Goal: Task Accomplishment & Management: Complete application form

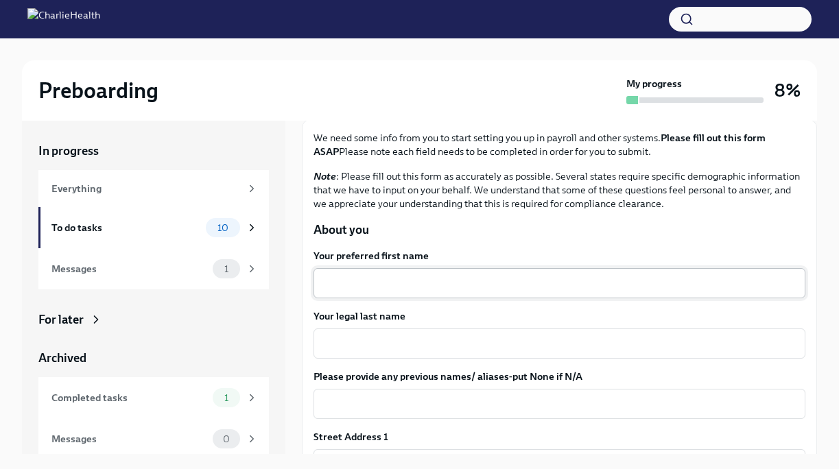
scroll to position [83, 0]
click at [444, 286] on textarea "Your preferred first name" at bounding box center [559, 282] width 475 height 16
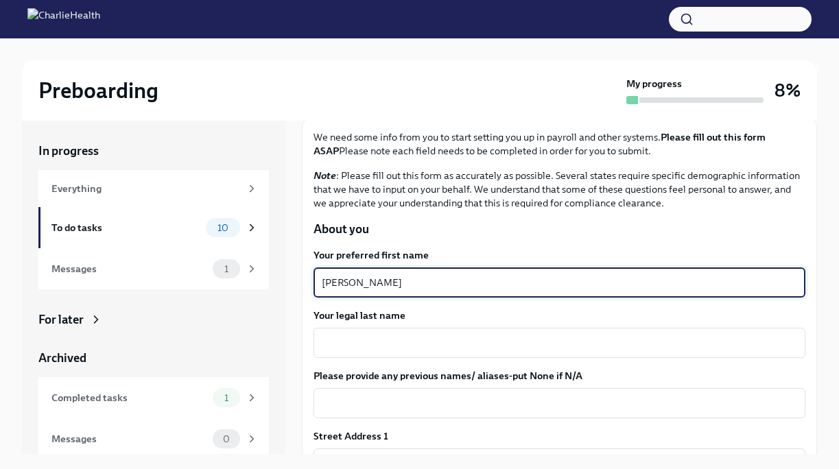
type textarea "[PERSON_NAME]"
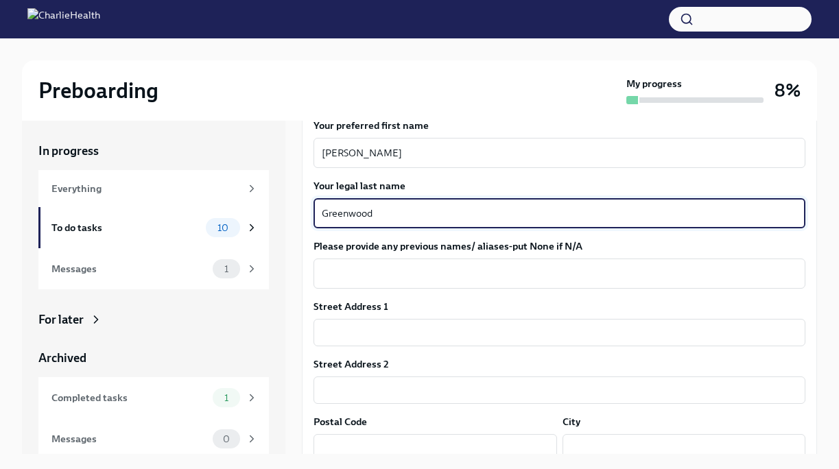
scroll to position [219, 0]
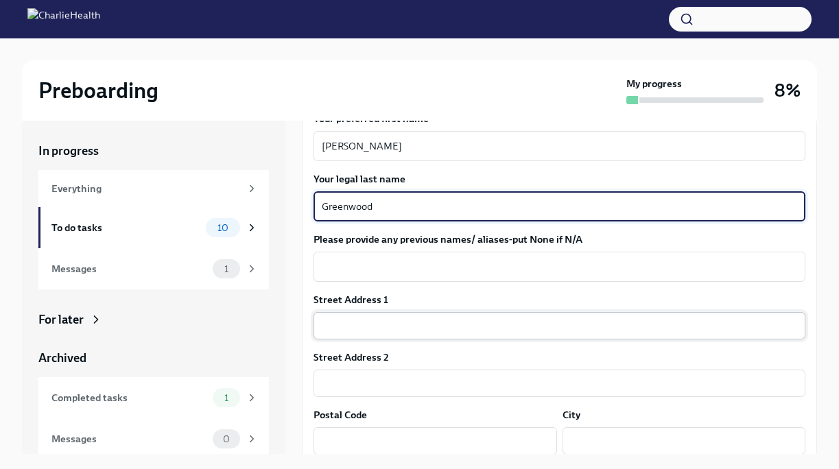
type textarea "Greenwood"
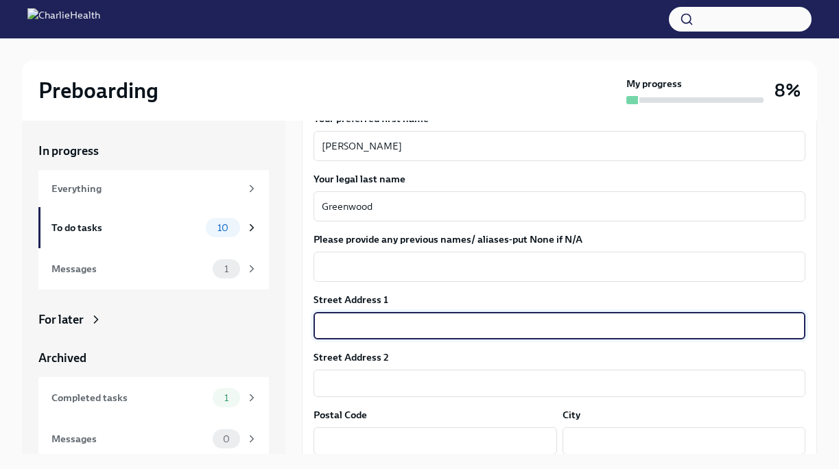
click at [428, 325] on input "text" at bounding box center [559, 325] width 492 height 27
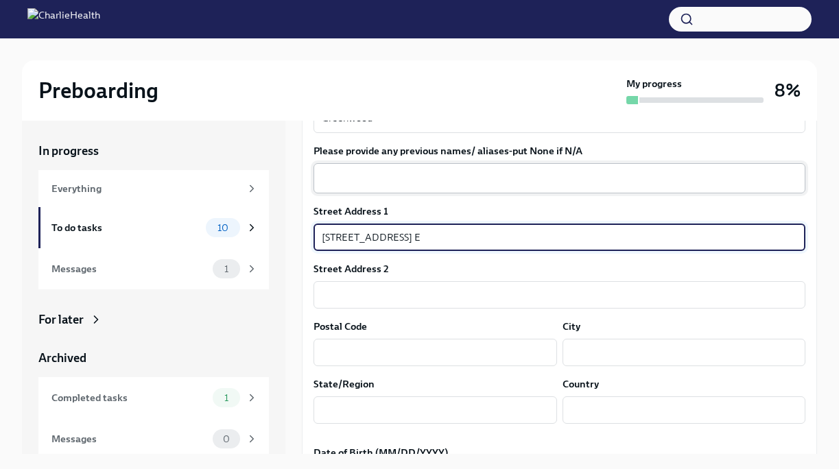
scroll to position [323, 0]
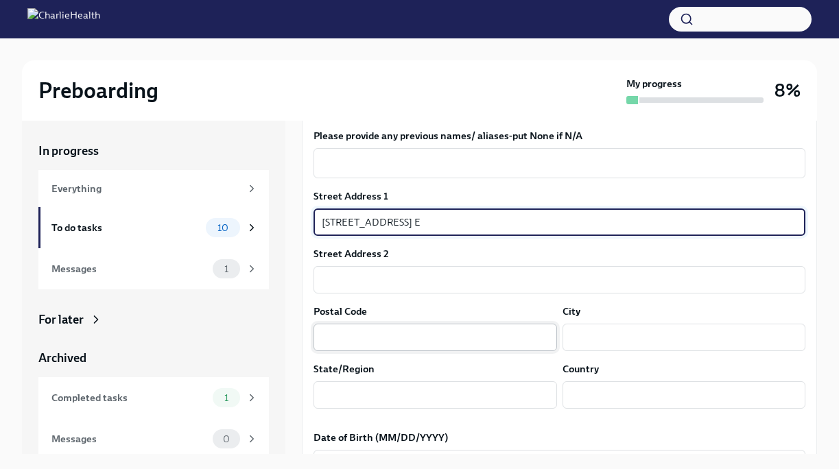
type input "[STREET_ADDRESS] E"
click at [429, 329] on input "text" at bounding box center [434, 337] width 243 height 27
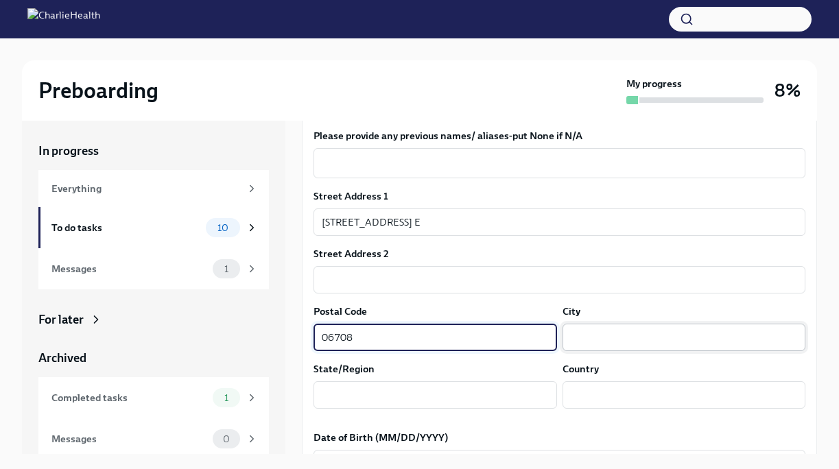
type input "06708"
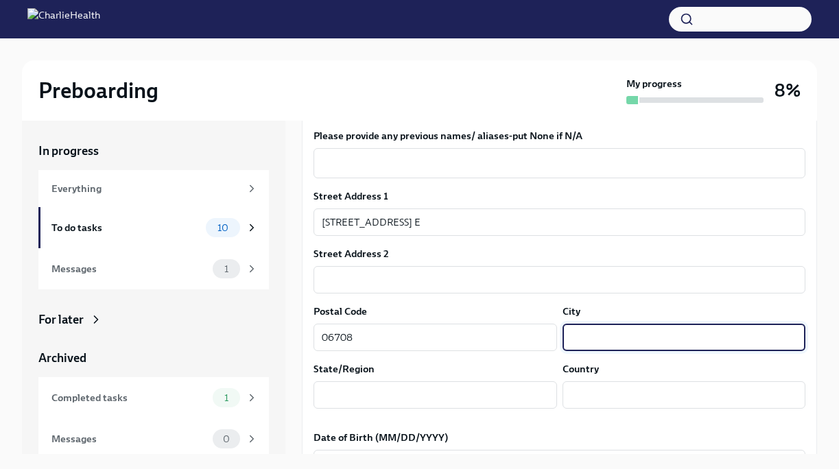
click at [599, 333] on input "text" at bounding box center [683, 337] width 243 height 27
type input "Waterbury"
click at [473, 386] on input "text" at bounding box center [434, 394] width 243 height 27
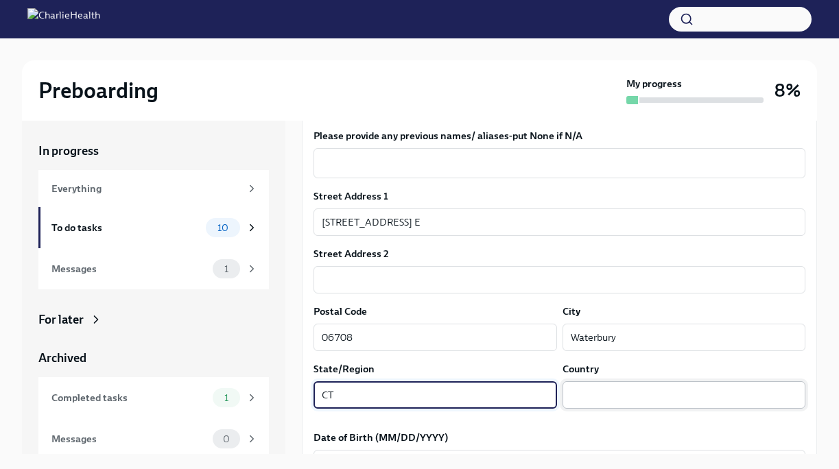
type input "CT"
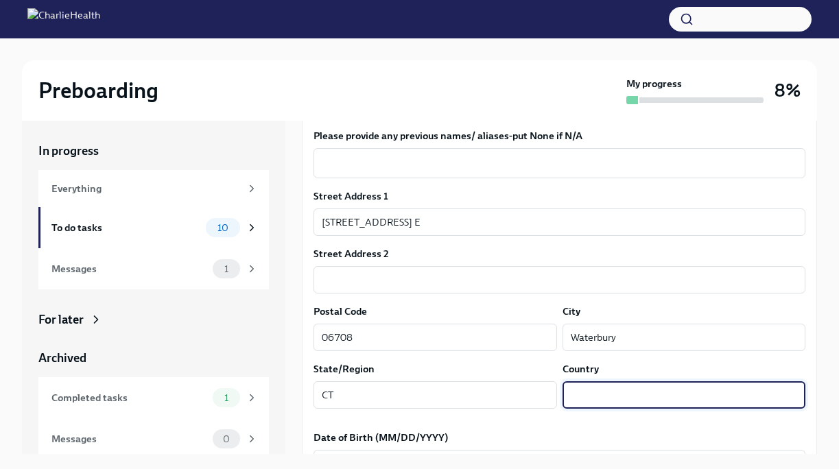
click at [621, 398] on input "text" at bounding box center [683, 394] width 243 height 27
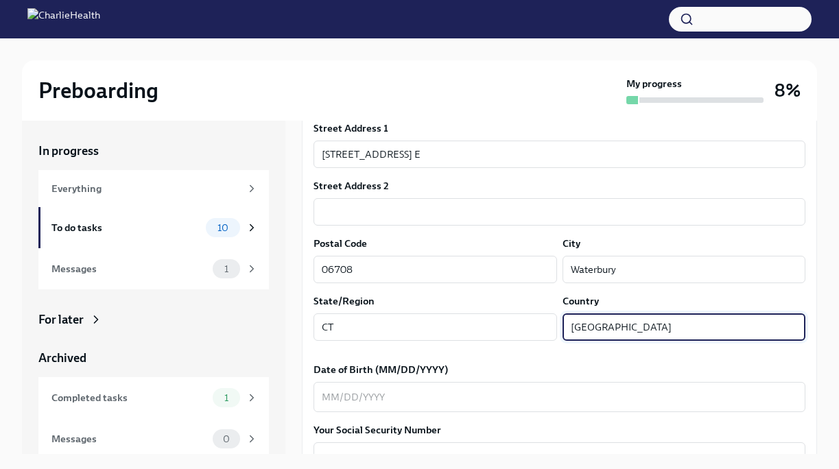
scroll to position [394, 0]
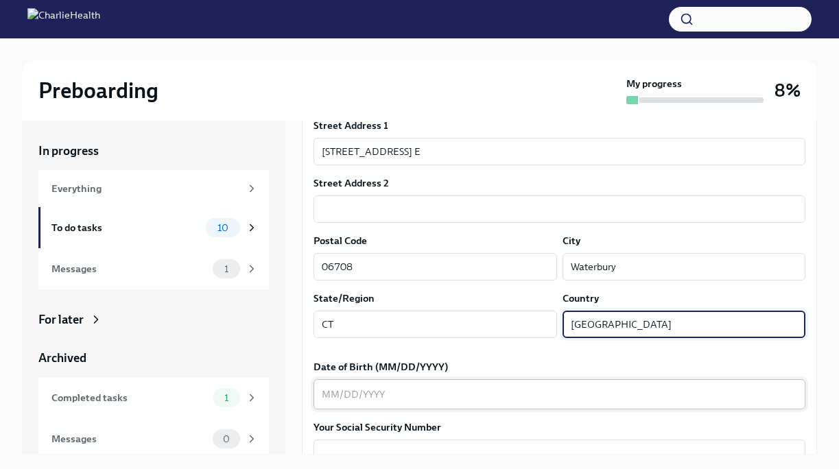
type input "[GEOGRAPHIC_DATA]"
click at [524, 396] on textarea "Date of Birth (MM/DD/YYYY)" at bounding box center [559, 394] width 475 height 16
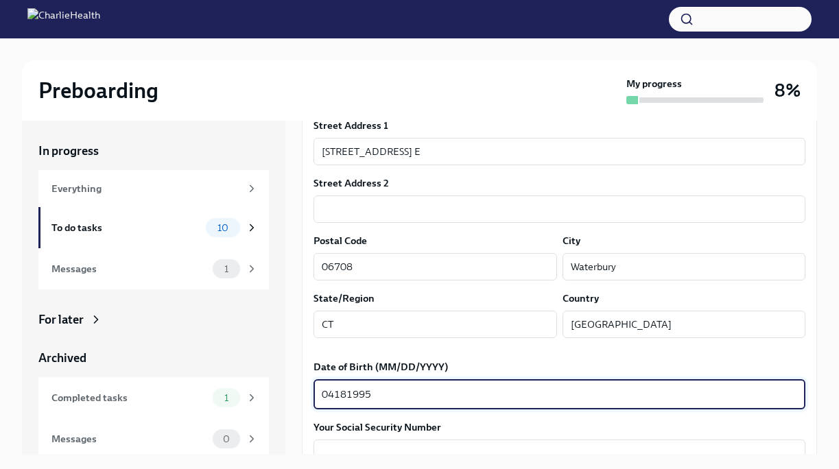
click at [333, 394] on textarea "04181995" at bounding box center [559, 394] width 475 height 16
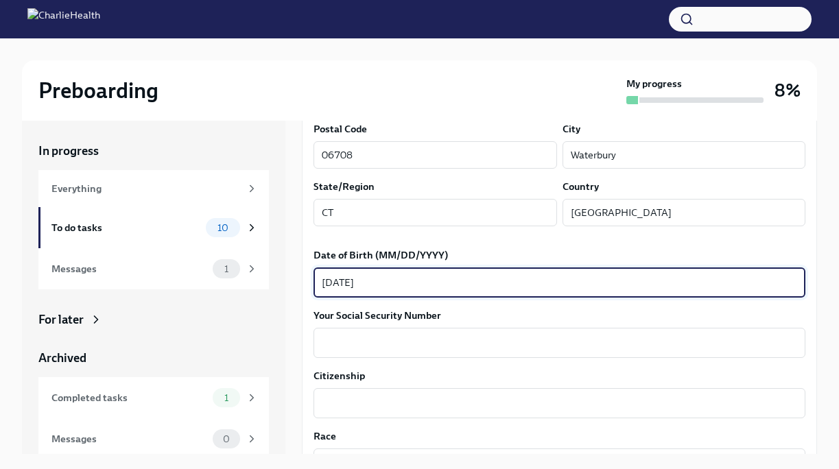
scroll to position [537, 0]
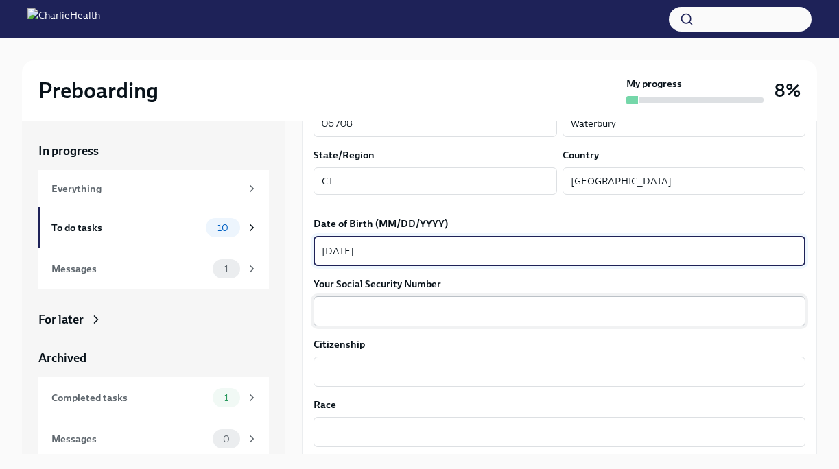
type textarea "[DATE]"
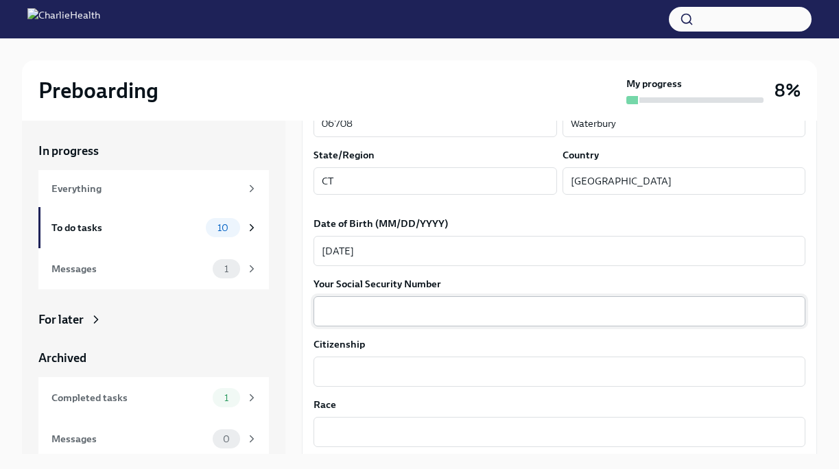
click at [358, 322] on div "x ​" at bounding box center [559, 311] width 492 height 30
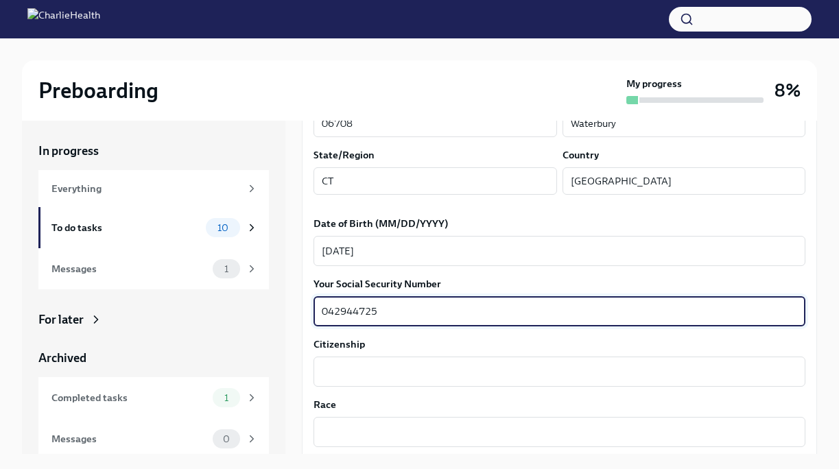
click at [339, 311] on textarea "042944725" at bounding box center [559, 311] width 475 height 16
type textarea "042944725"
click at [348, 363] on textarea "Citizenship" at bounding box center [559, 371] width 475 height 16
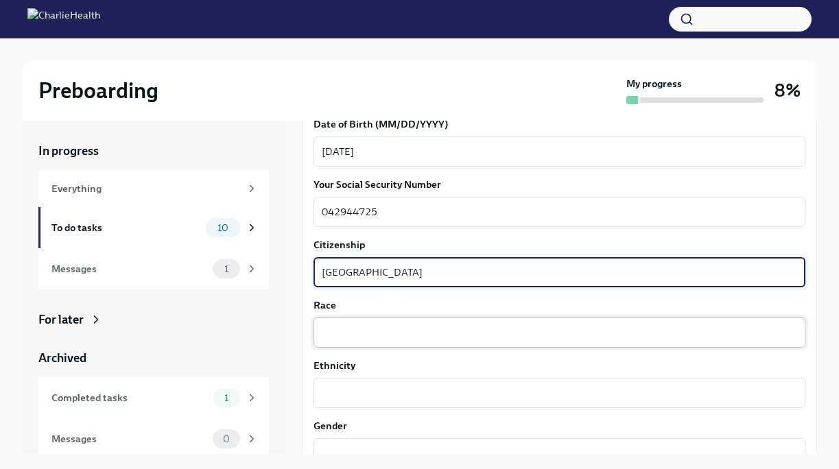
scroll to position [637, 0]
type textarea "[GEOGRAPHIC_DATA]"
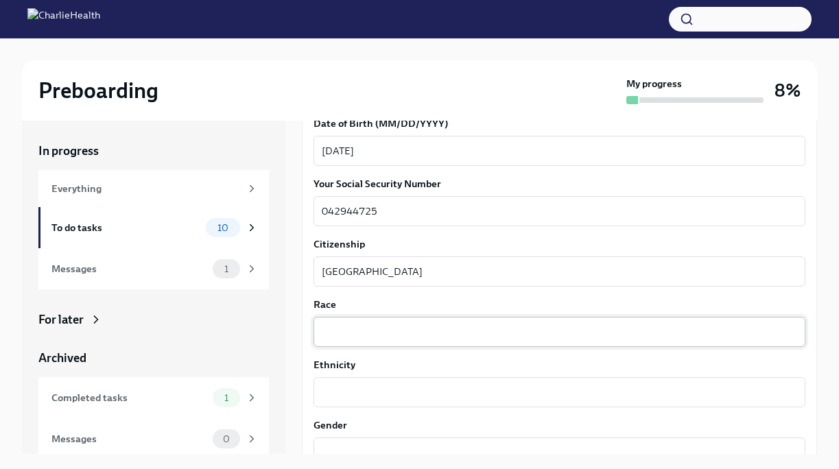
click at [374, 322] on div "x ​" at bounding box center [559, 332] width 492 height 30
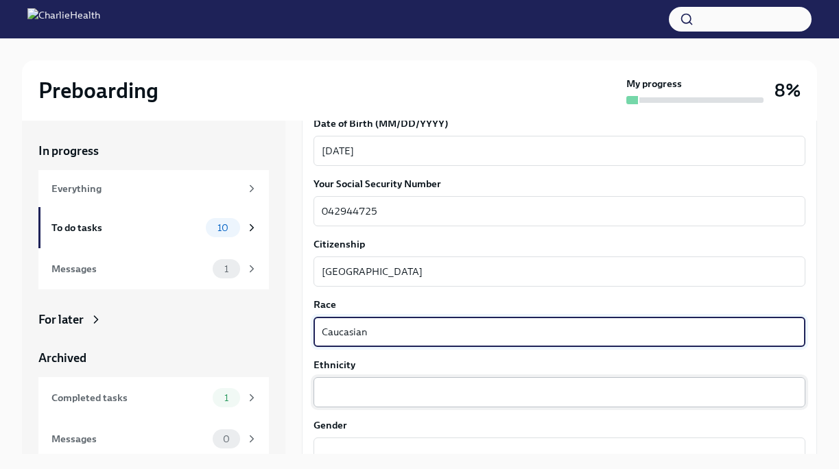
type textarea "Caucasian"
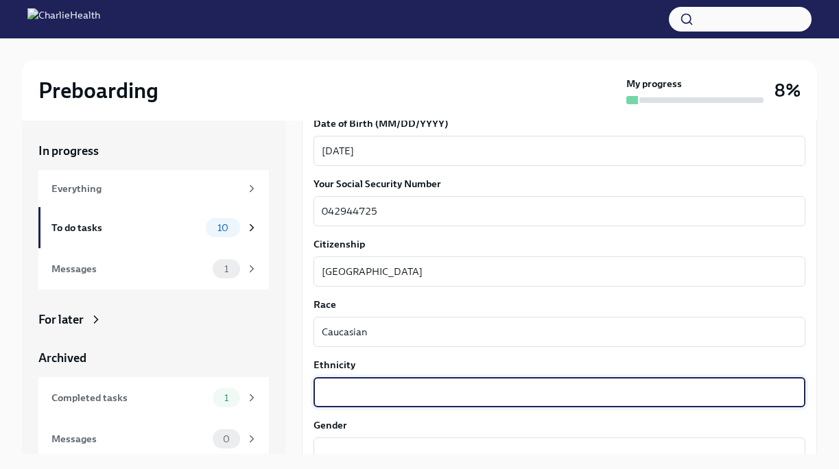
click at [389, 385] on textarea "Ethnicity" at bounding box center [559, 392] width 475 height 16
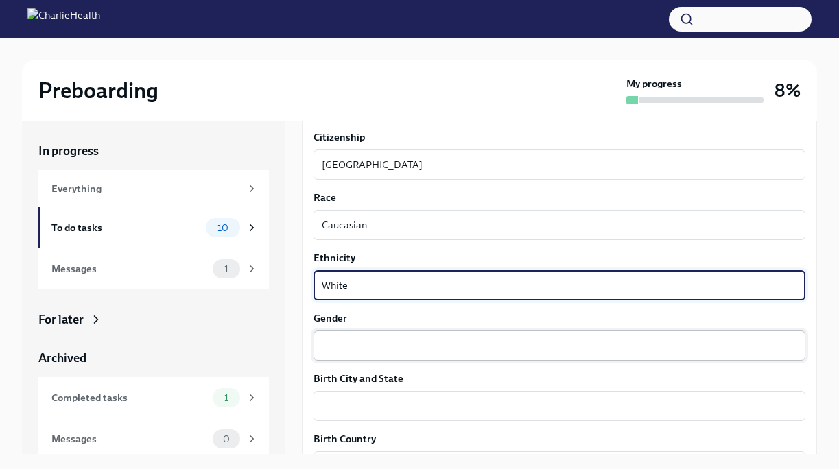
scroll to position [746, 0]
type textarea "White"
click at [400, 342] on textarea "Gender" at bounding box center [559, 343] width 475 height 16
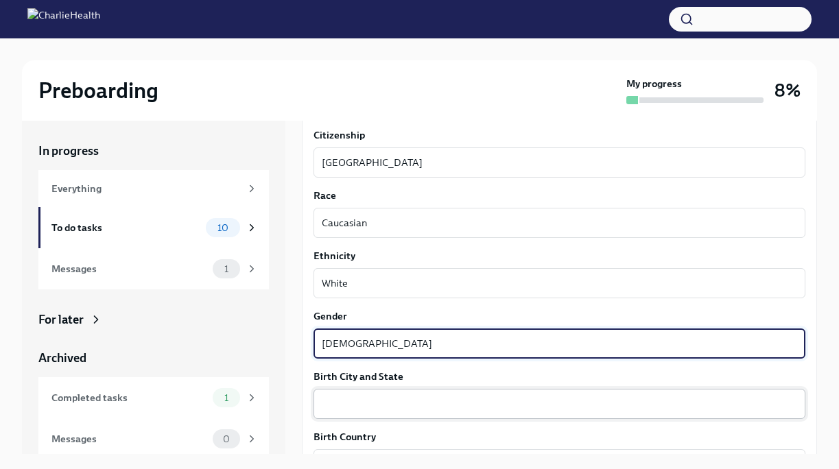
type textarea "[DEMOGRAPHIC_DATA]"
click at [423, 406] on textarea "Birth City and State" at bounding box center [559, 404] width 475 height 16
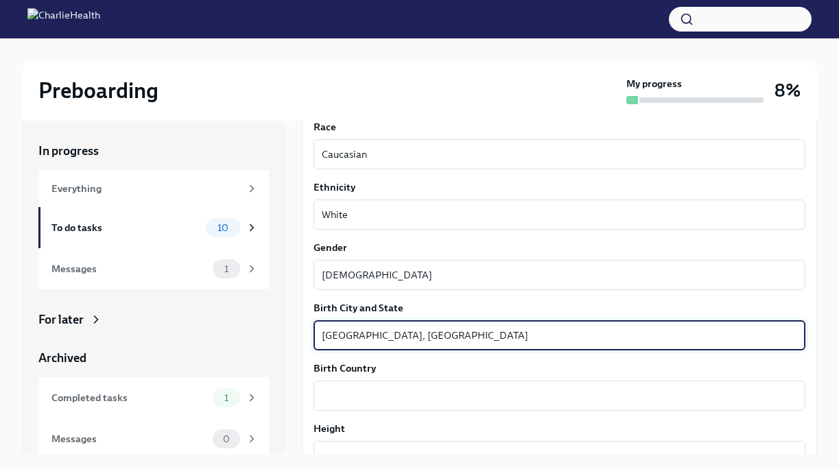
scroll to position [815, 0]
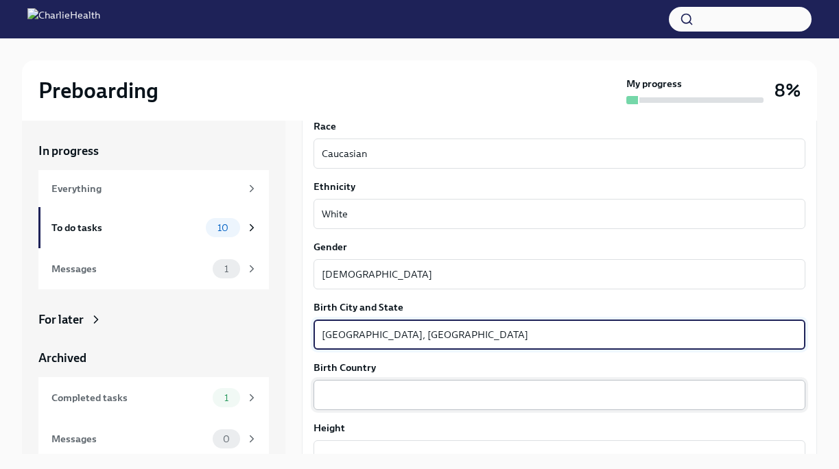
type textarea "[GEOGRAPHIC_DATA], [GEOGRAPHIC_DATA]"
click at [414, 400] on textarea "Birth Country" at bounding box center [559, 395] width 475 height 16
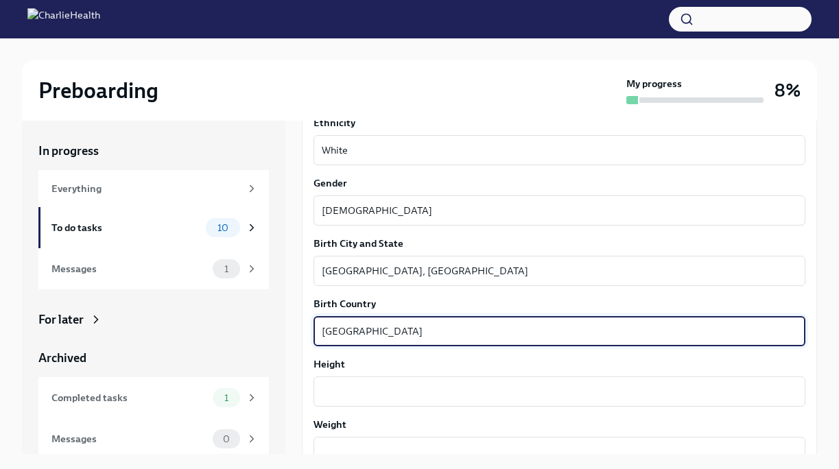
scroll to position [881, 0]
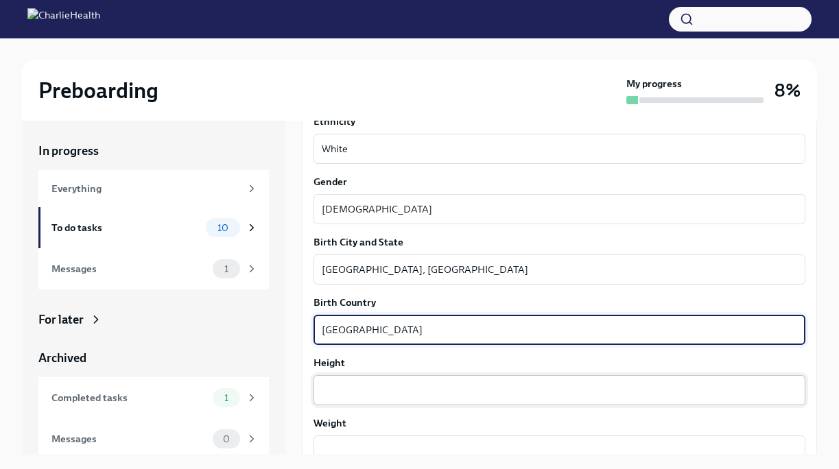
type textarea "[GEOGRAPHIC_DATA]"
click at [409, 390] on textarea "Height" at bounding box center [559, 390] width 475 height 16
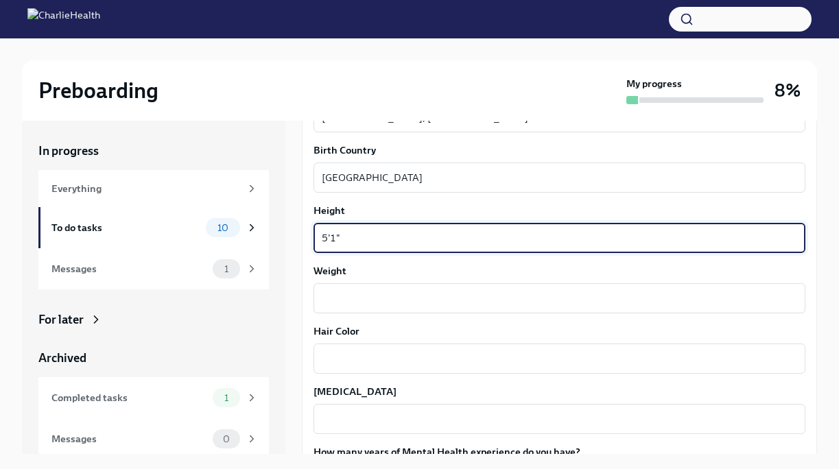
scroll to position [1036, 0]
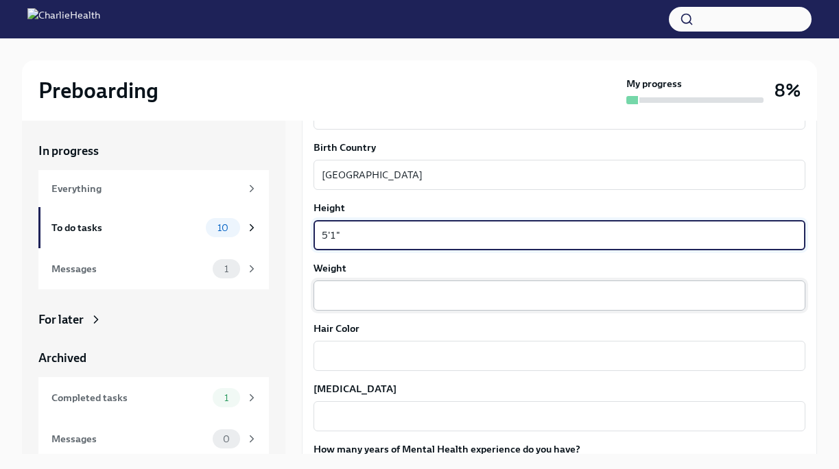
type textarea "5'1""
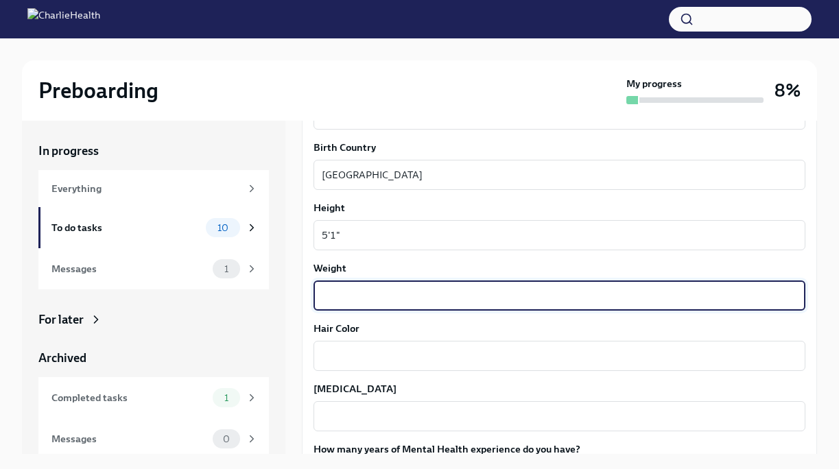
click at [391, 289] on textarea "Weight" at bounding box center [559, 295] width 475 height 16
type textarea "153 lb"
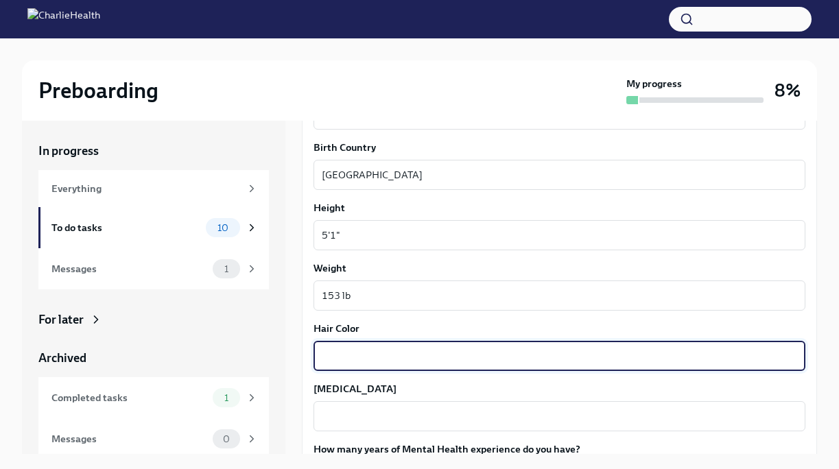
click at [407, 352] on textarea "Hair Color" at bounding box center [559, 356] width 475 height 16
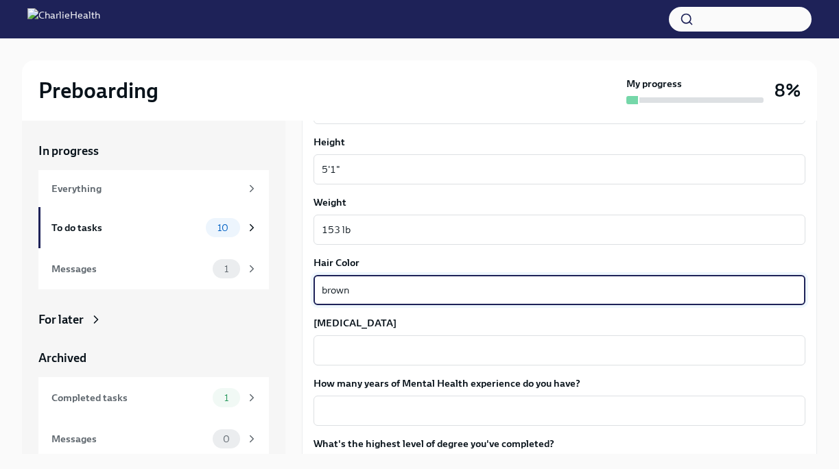
scroll to position [1103, 0]
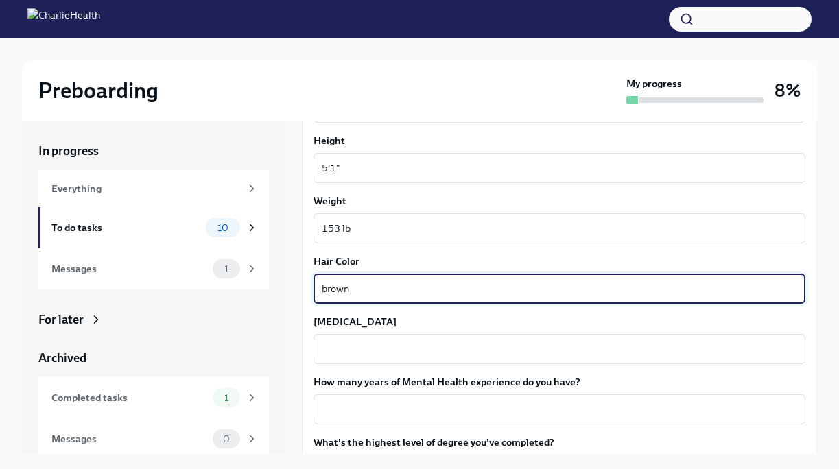
click at [327, 289] on textarea "brown" at bounding box center [559, 288] width 475 height 16
type textarea "Brown"
click at [361, 334] on div "x ​" at bounding box center [559, 349] width 492 height 30
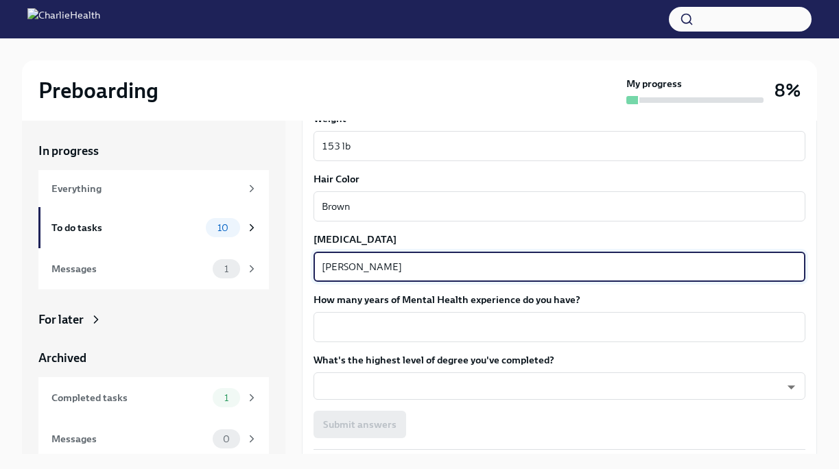
scroll to position [1191, 0]
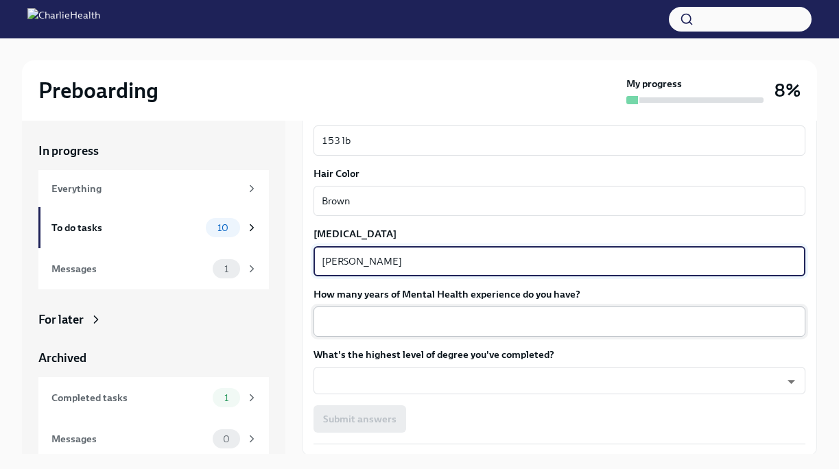
type textarea "[PERSON_NAME]"
click at [393, 328] on textarea "How many years of Mental Health experience do you have?" at bounding box center [559, 321] width 475 height 16
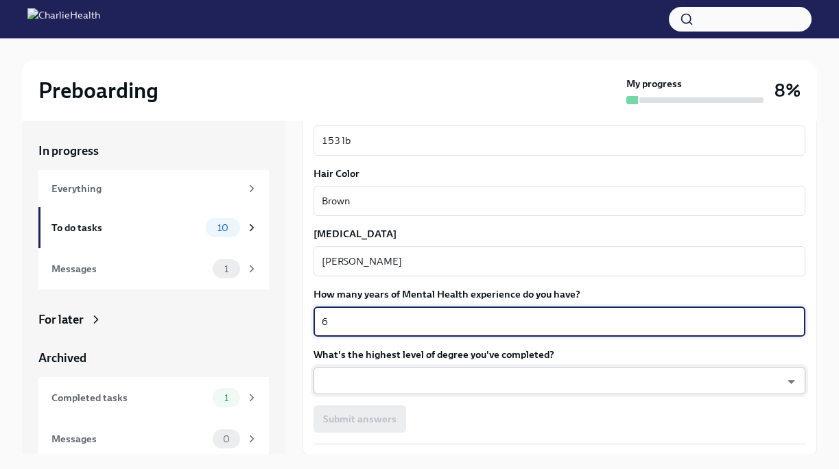
type textarea "6"
click at [462, 377] on body "Preboarding My progress 8% In progress Everything To do tasks 10 Messages 1 For…" at bounding box center [419, 246] width 839 height 492
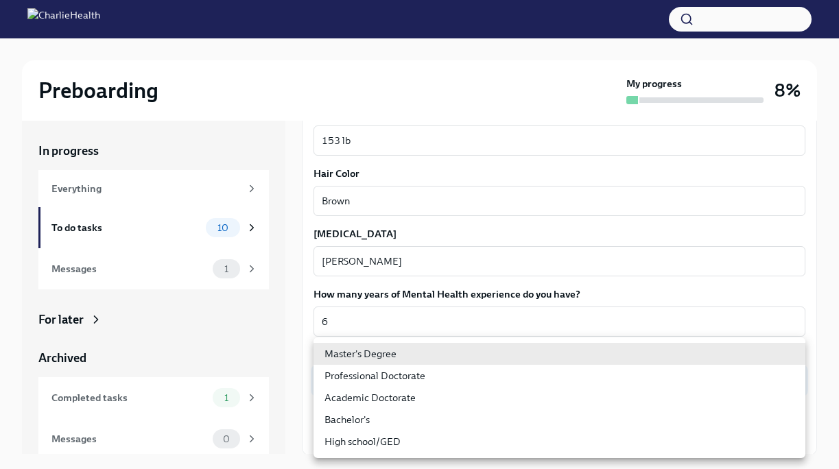
click at [456, 414] on li "Bachelor's" at bounding box center [559, 420] width 492 height 22
type input "oQxEXK86X"
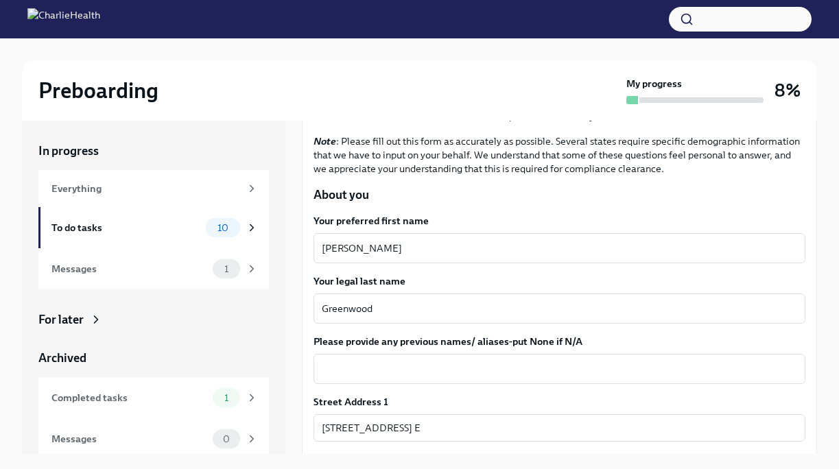
scroll to position [123, 0]
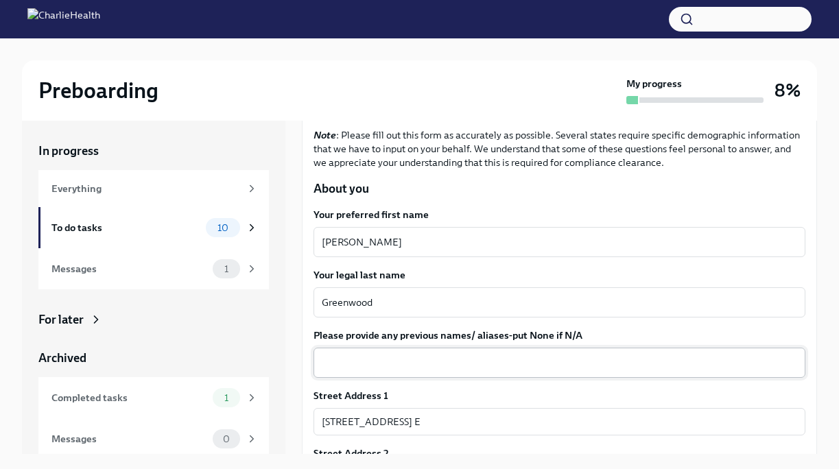
click at [444, 368] on textarea "Please provide any previous names/ aliases-put None if N/A" at bounding box center [559, 363] width 475 height 16
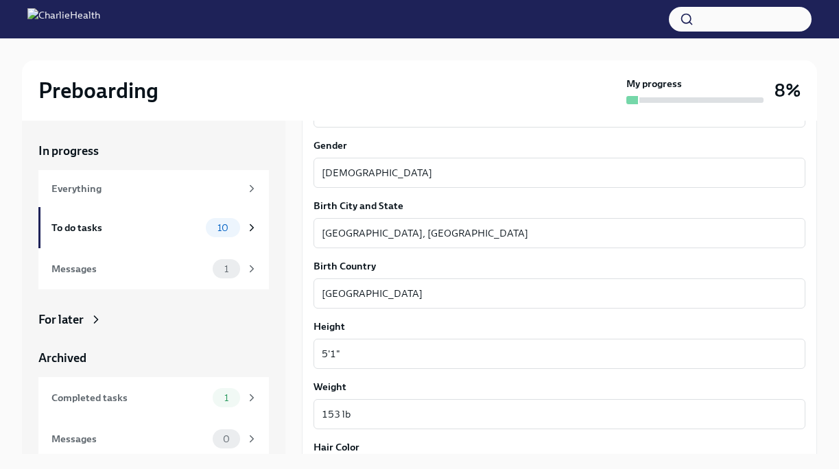
scroll to position [1236, 0]
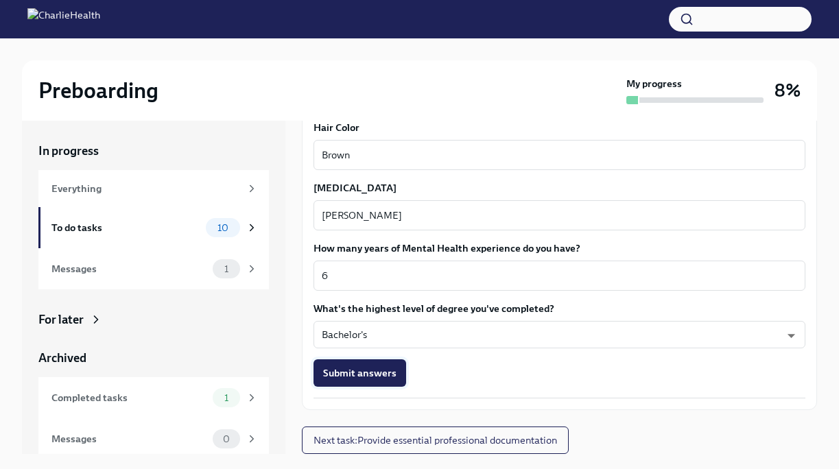
type textarea "N/A"
click at [377, 376] on span "Submit answers" at bounding box center [359, 373] width 73 height 14
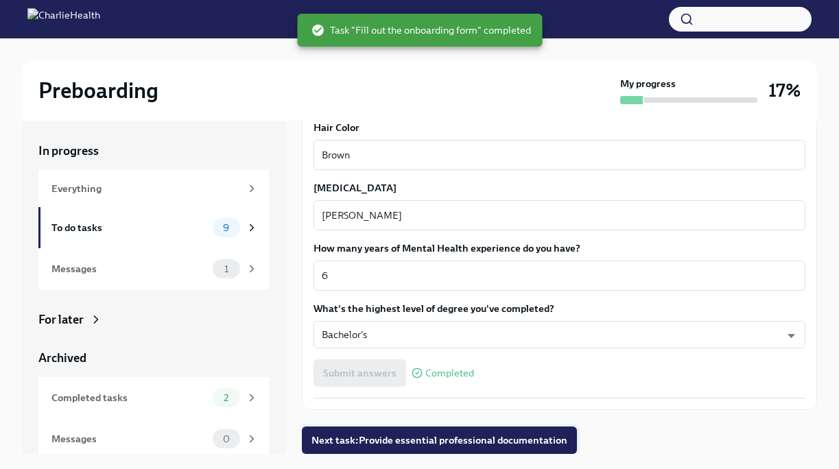
click at [505, 437] on span "Next task : Provide essential professional documentation" at bounding box center [439, 440] width 256 height 14
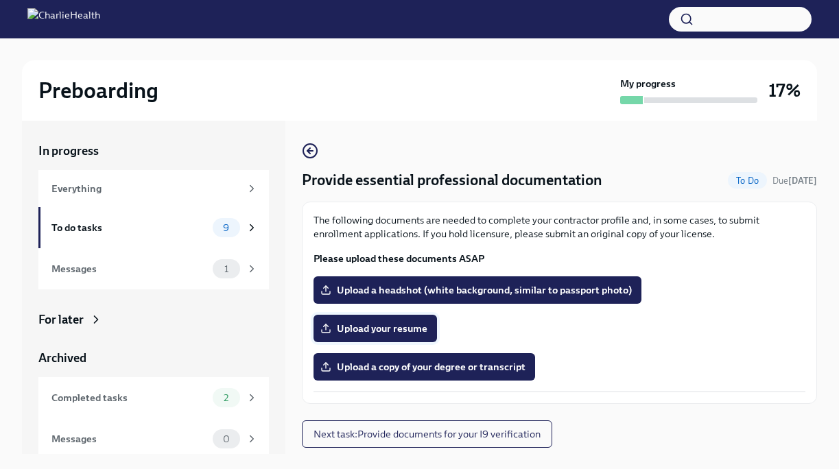
click at [369, 325] on span "Upload your resume" at bounding box center [375, 329] width 104 height 14
click at [0, 0] on input "Upload your resume" at bounding box center [0, 0] width 0 height 0
click at [254, 232] on icon at bounding box center [252, 228] width 12 height 12
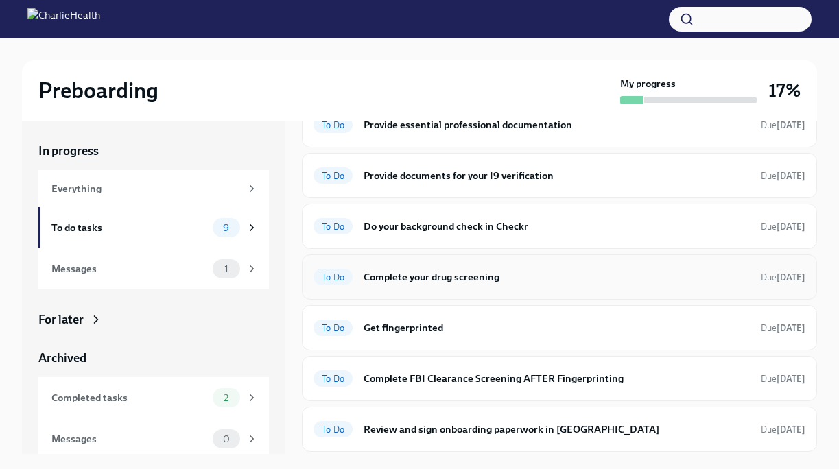
scroll to position [75, 0]
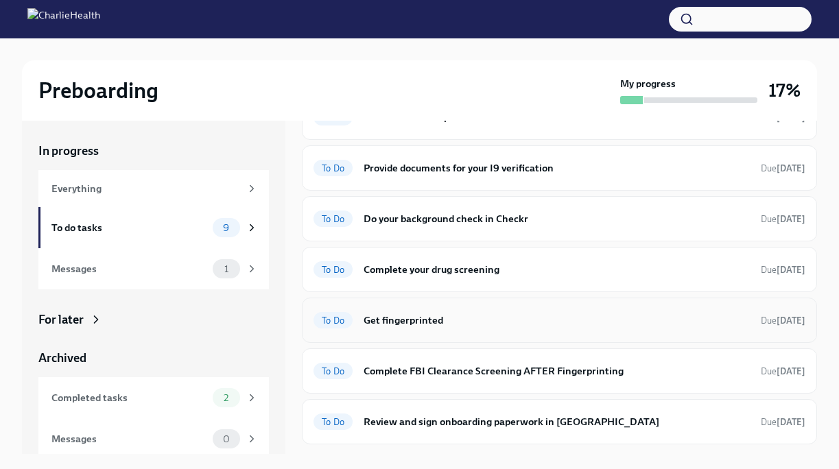
click at [419, 328] on div "To Do Get fingerprinted Due [DATE]" at bounding box center [559, 320] width 492 height 22
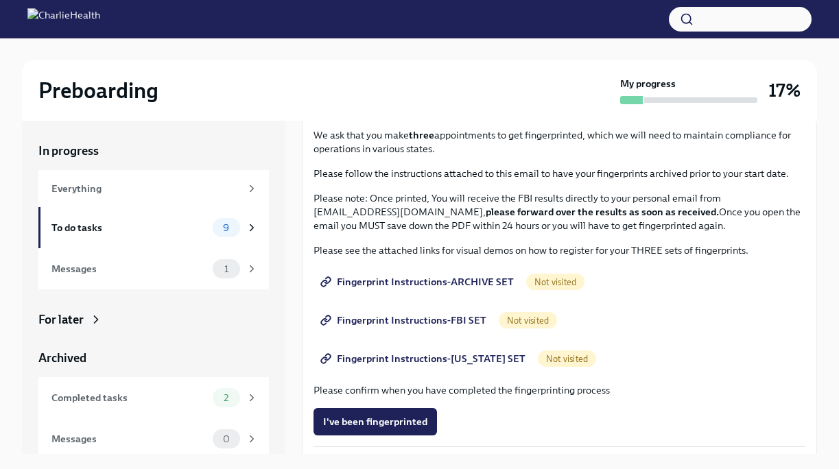
scroll to position [84, 0]
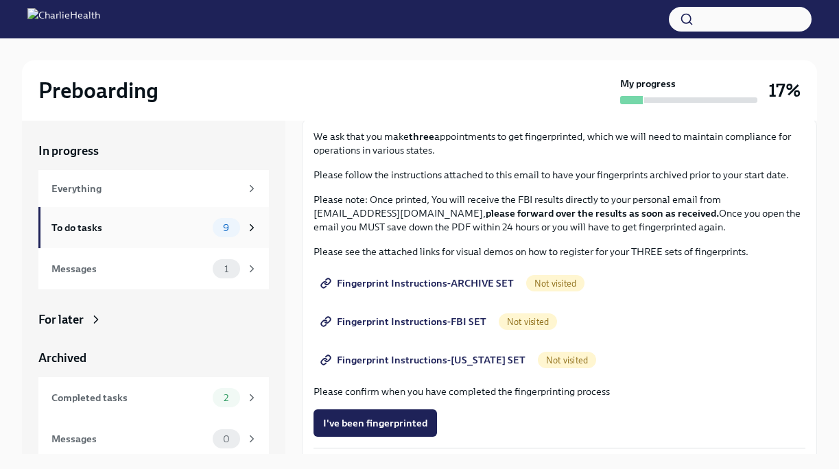
click at [184, 232] on div "To do tasks" at bounding box center [129, 227] width 156 height 15
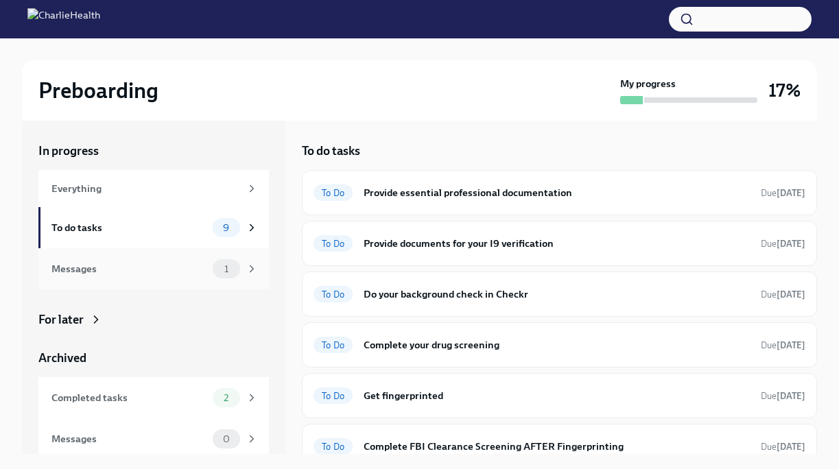
click at [187, 256] on div "Messages 1" at bounding box center [153, 268] width 230 height 41
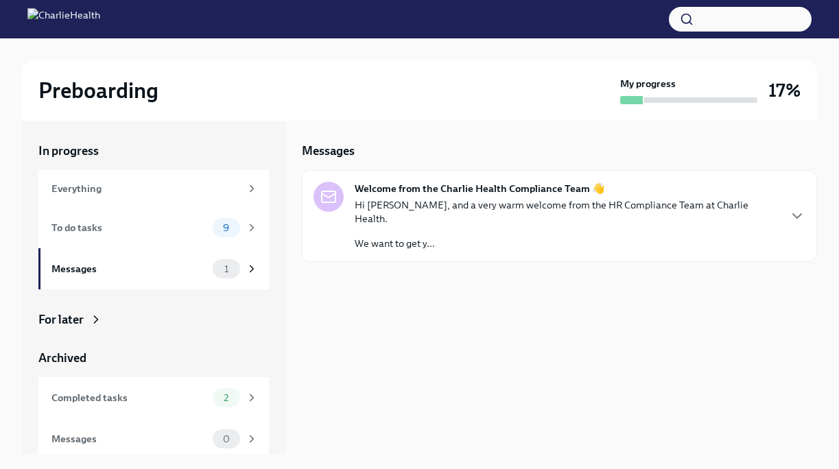
click at [714, 237] on p "We want to get y..." at bounding box center [566, 244] width 423 height 14
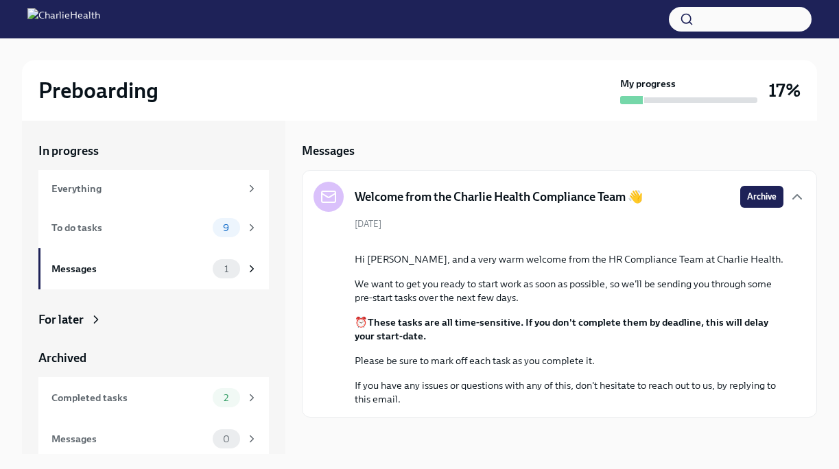
scroll to position [87, 0]
click at [155, 218] on div "To do tasks 9" at bounding box center [154, 227] width 206 height 19
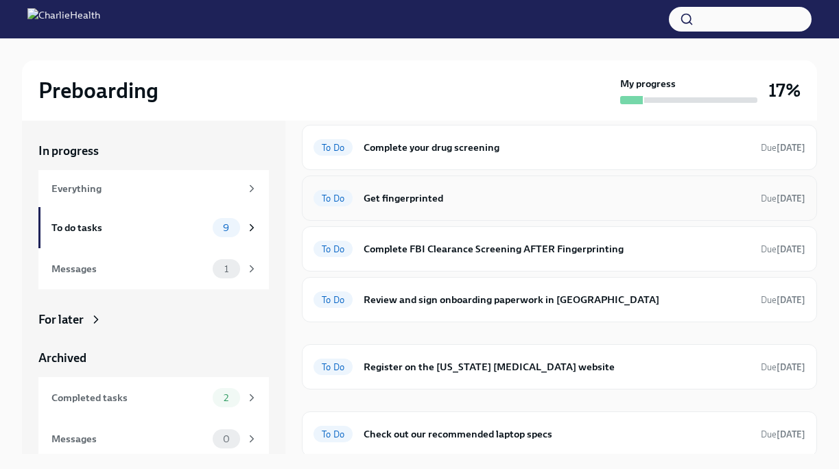
scroll to position [200, 0]
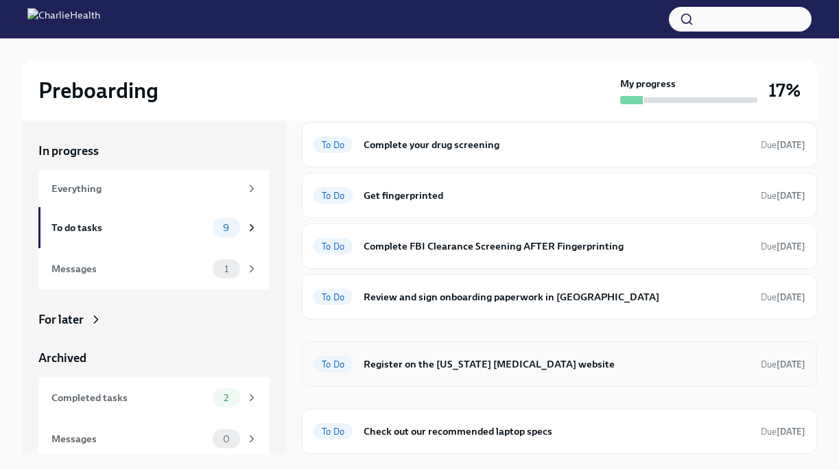
click at [438, 363] on h6 "Register on the [US_STATE] [MEDICAL_DATA] website" at bounding box center [556, 364] width 386 height 15
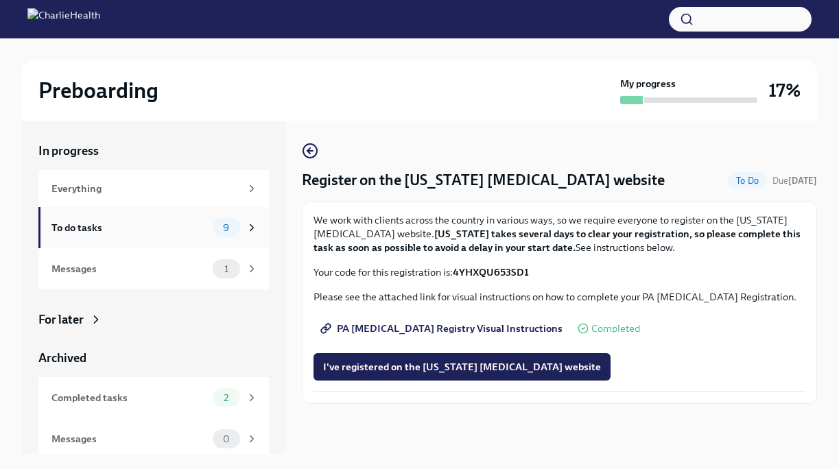
click at [256, 224] on icon at bounding box center [252, 228] width 12 height 12
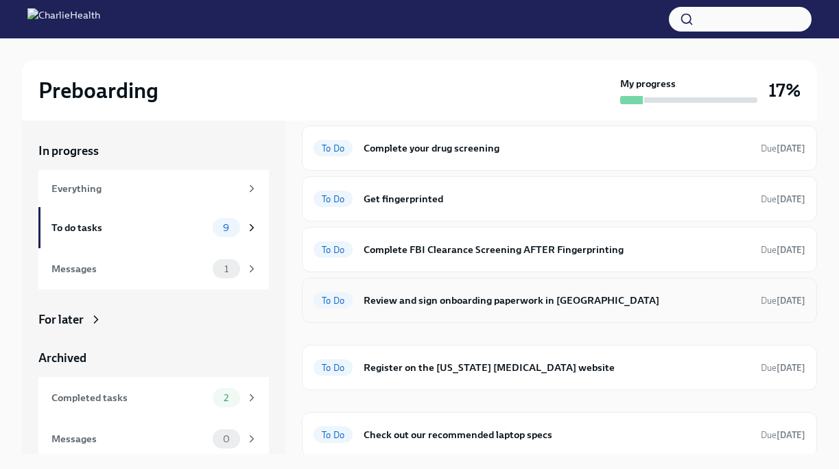
scroll to position [200, 0]
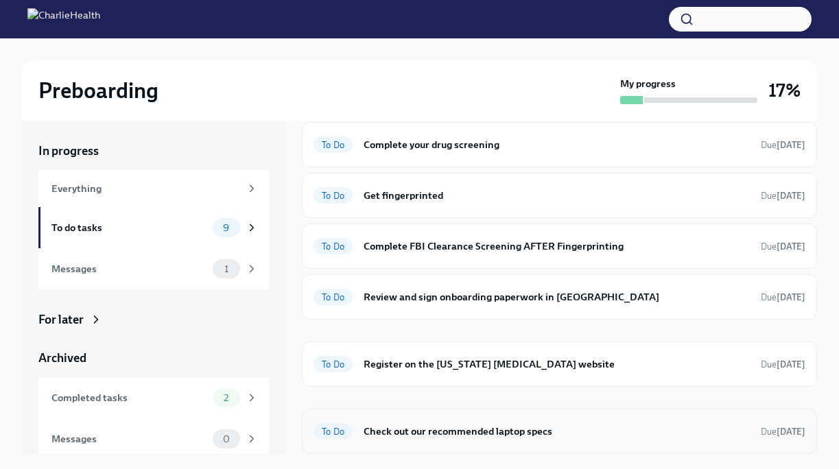
click at [470, 433] on h6 "Check out our recommended laptop specs" at bounding box center [556, 431] width 386 height 15
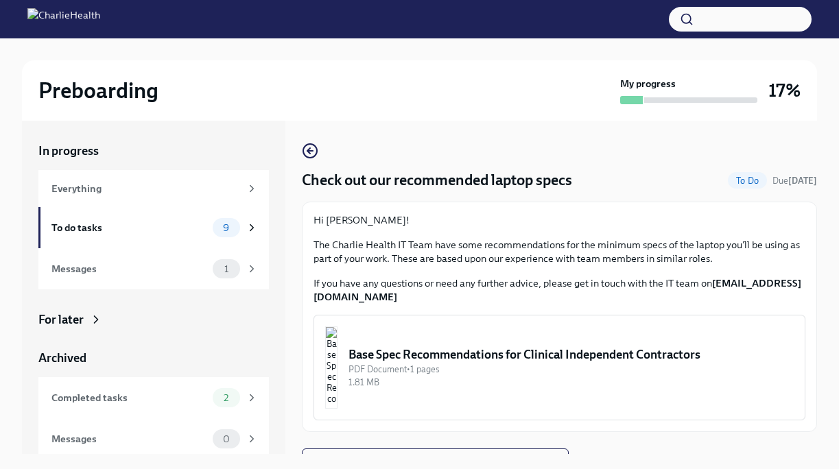
scroll to position [22, 0]
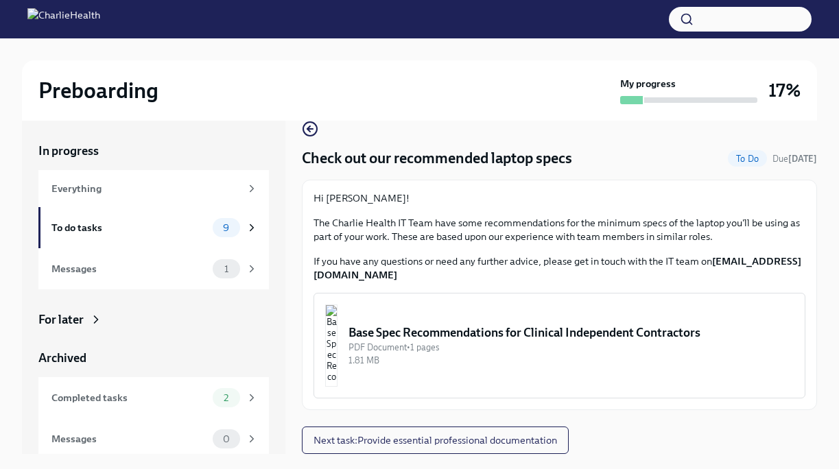
click at [337, 339] on img "button" at bounding box center [331, 345] width 12 height 82
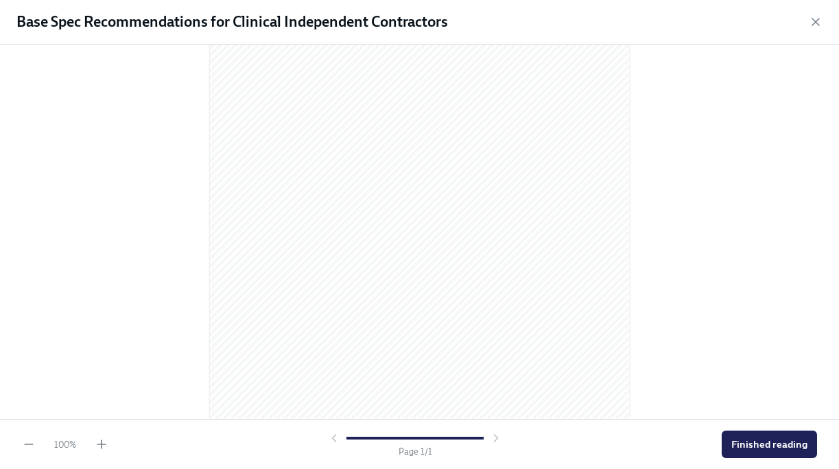
scroll to position [192, 0]
click at [793, 438] on span "Finished reading" at bounding box center [769, 445] width 76 height 14
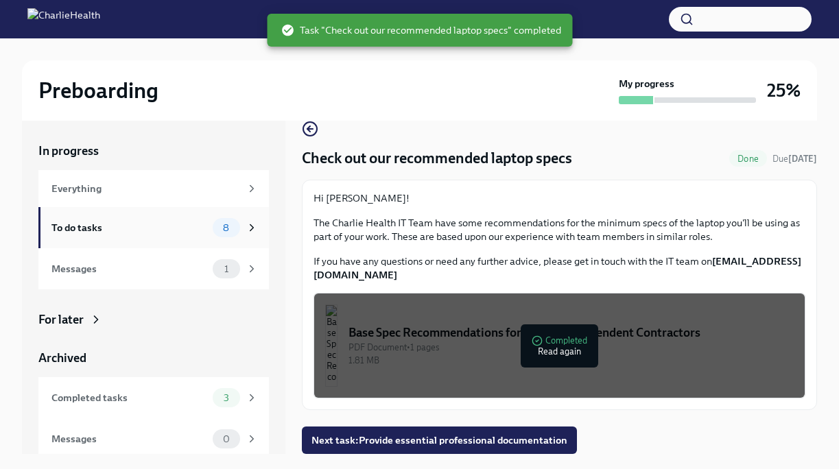
click at [260, 228] on div "To do tasks 8" at bounding box center [153, 227] width 230 height 41
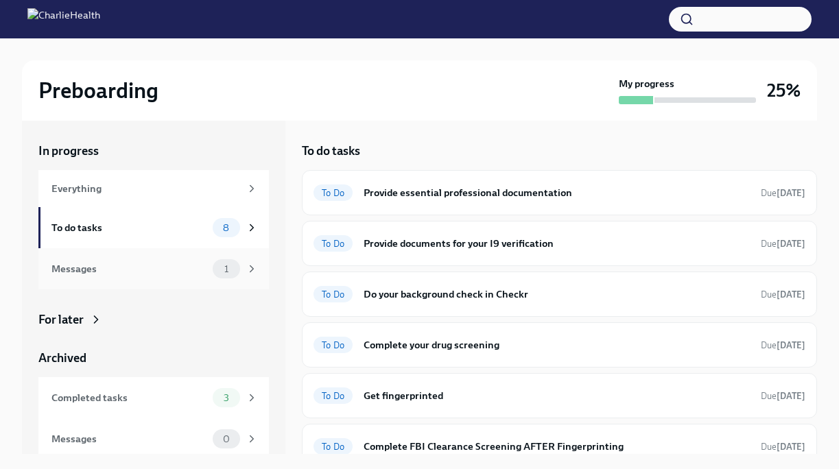
click at [261, 274] on div "Messages 1" at bounding box center [153, 268] width 230 height 41
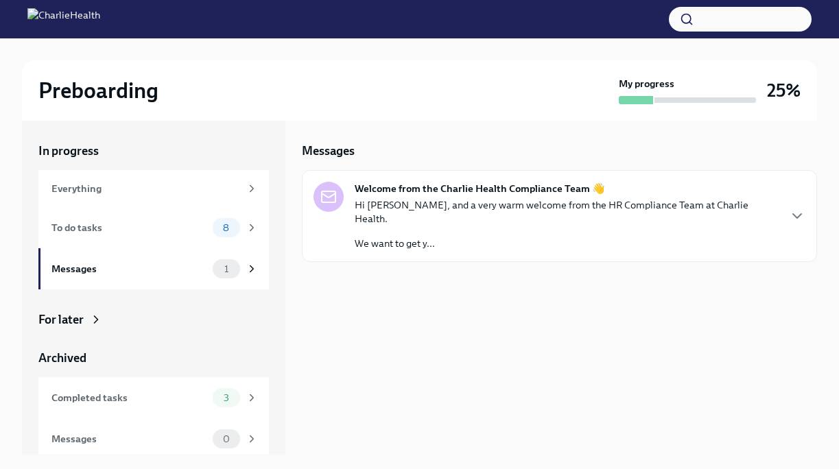
click at [457, 253] on div "Messages Welcome from the Charlie Health Compliance Team 👋 Hi [PERSON_NAME], an…" at bounding box center [559, 287] width 515 height 333
click at [795, 208] on icon "button" at bounding box center [797, 216] width 16 height 16
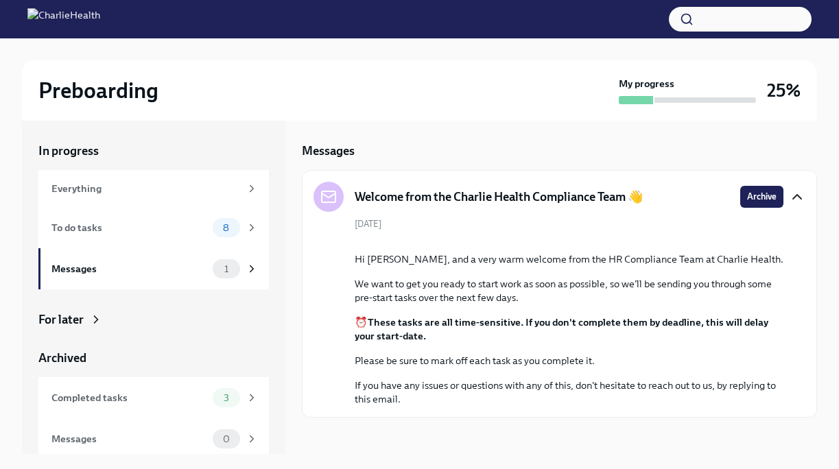
scroll to position [87, 0]
click at [171, 231] on div "To do tasks" at bounding box center [129, 227] width 156 height 15
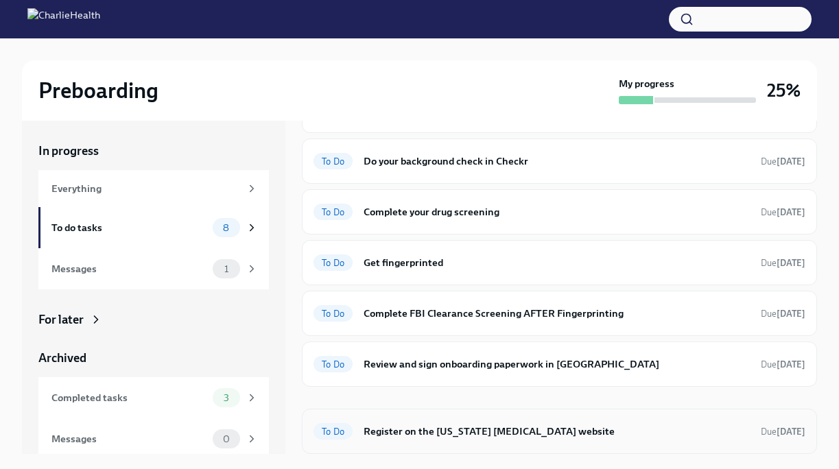
scroll to position [132, 0]
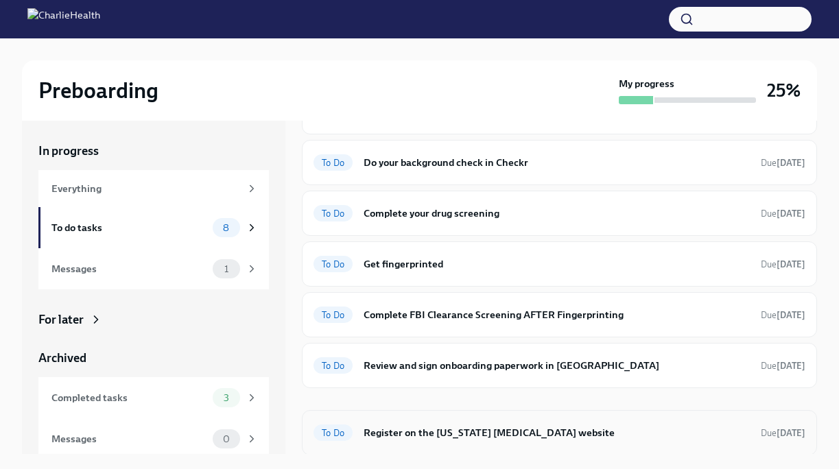
click at [408, 433] on h6 "Register on the [US_STATE] [MEDICAL_DATA] website" at bounding box center [556, 432] width 386 height 15
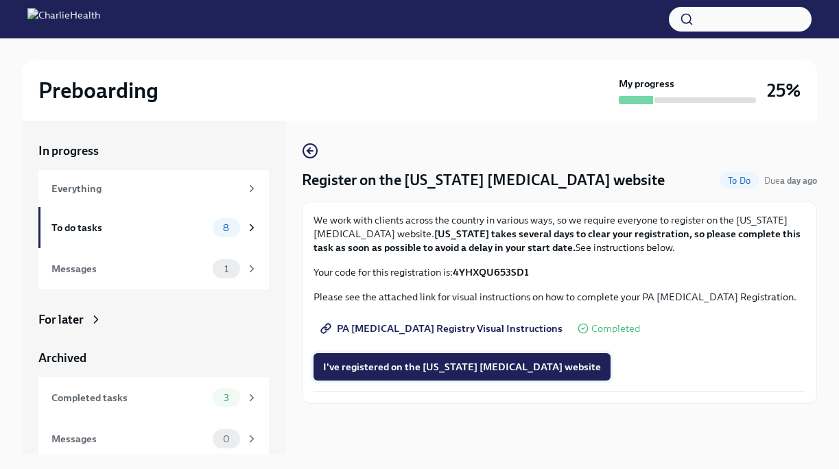
click at [510, 375] on button "I've registered on the [US_STATE] [MEDICAL_DATA] website" at bounding box center [461, 366] width 297 height 27
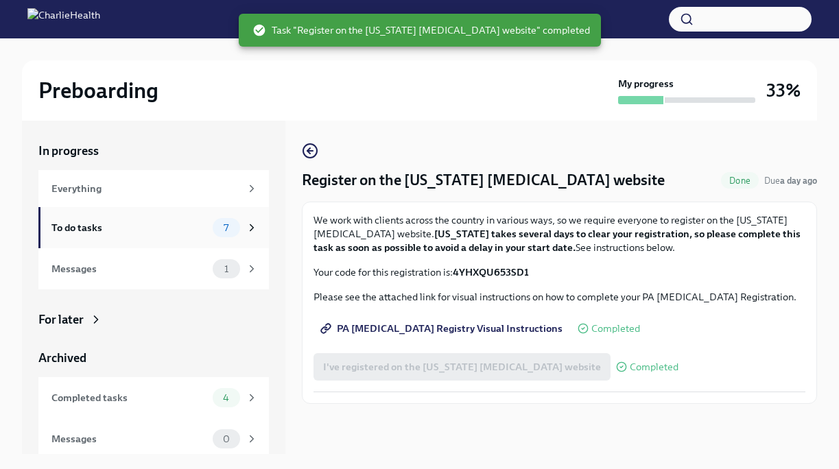
click at [149, 226] on div "To do tasks" at bounding box center [129, 227] width 156 height 15
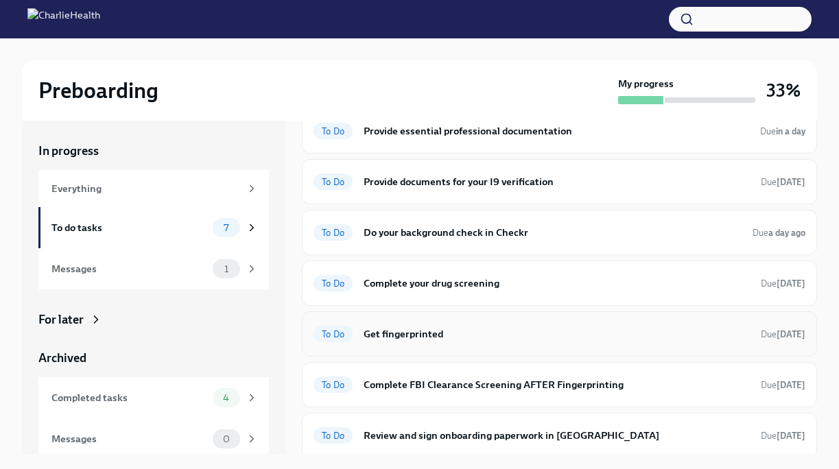
scroll to position [66, 0]
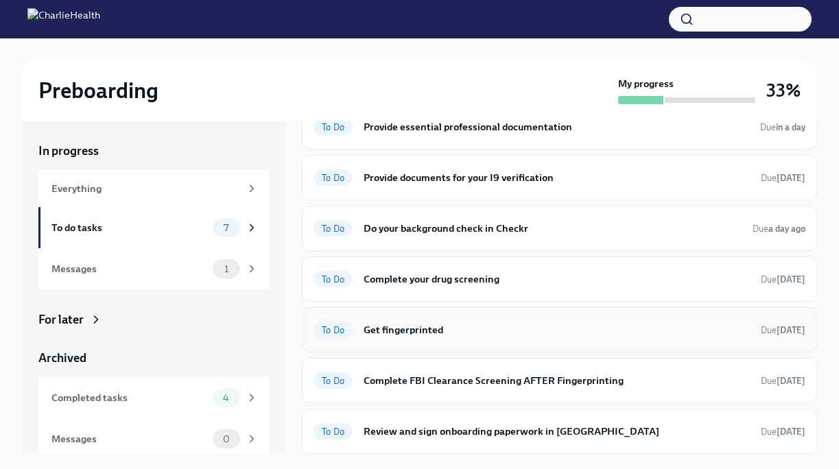
click at [393, 335] on h6 "Get fingerprinted" at bounding box center [556, 329] width 386 height 15
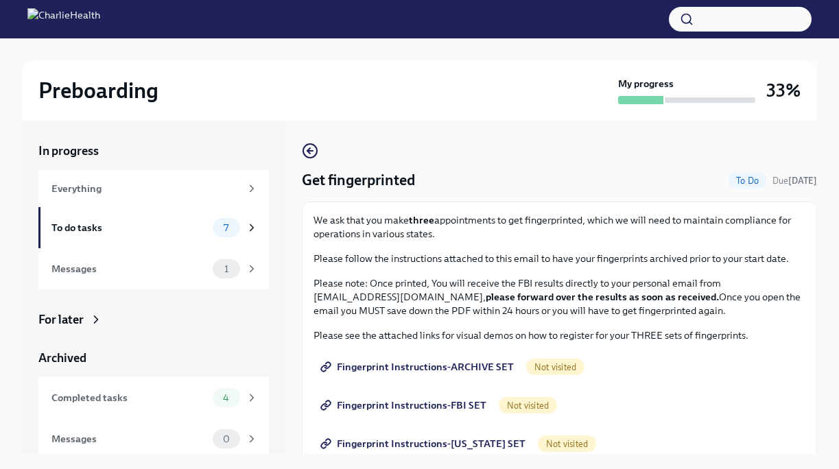
click at [403, 372] on span "Fingerprint Instructions-ARCHIVE SET" at bounding box center [418, 367] width 191 height 14
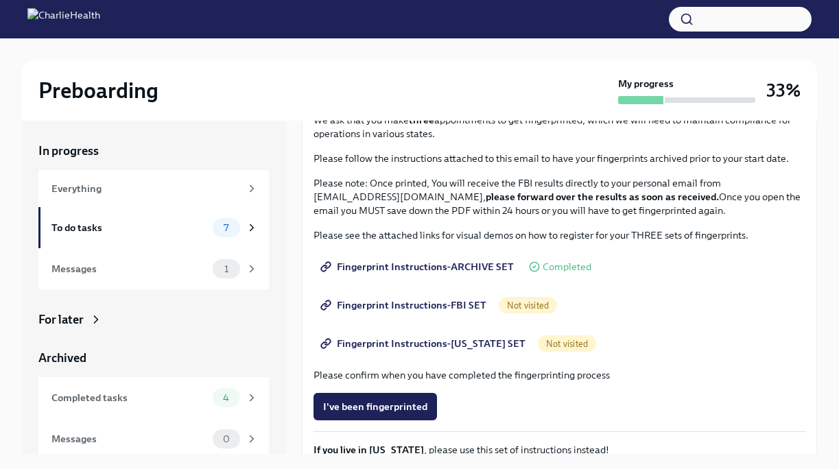
scroll to position [102, 0]
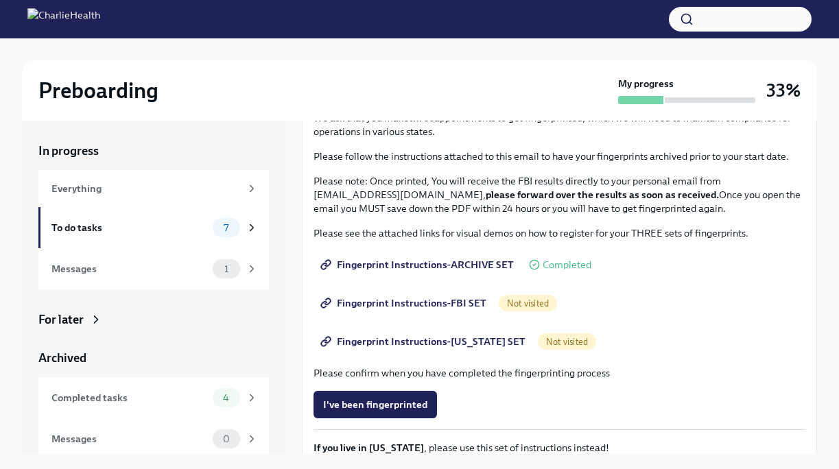
click at [411, 303] on span "Fingerprint Instructions-FBI SET" at bounding box center [404, 303] width 163 height 14
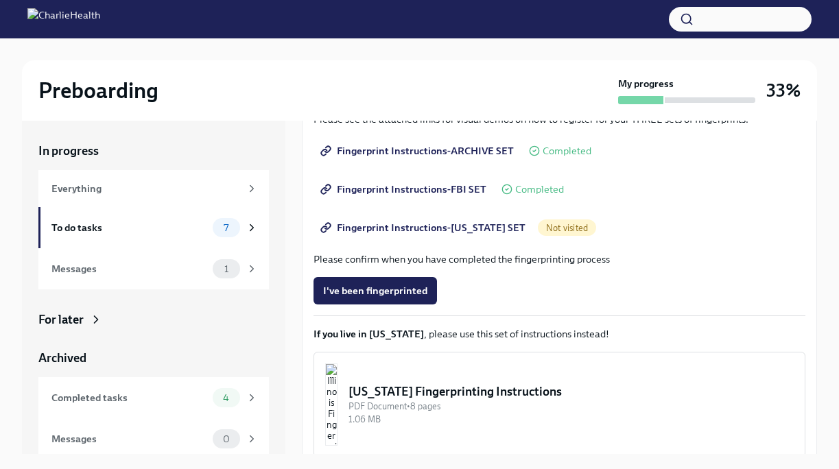
scroll to position [275, 0]
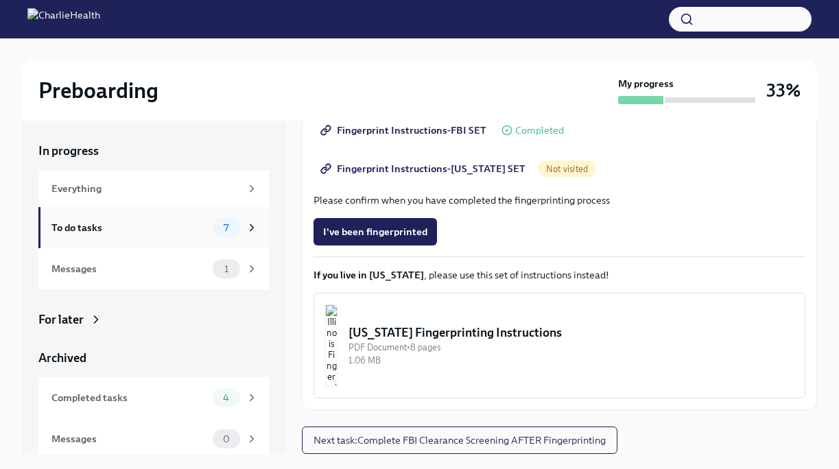
click at [254, 235] on div "7" at bounding box center [235, 227] width 45 height 19
